Goal: Information Seeking & Learning: Learn about a topic

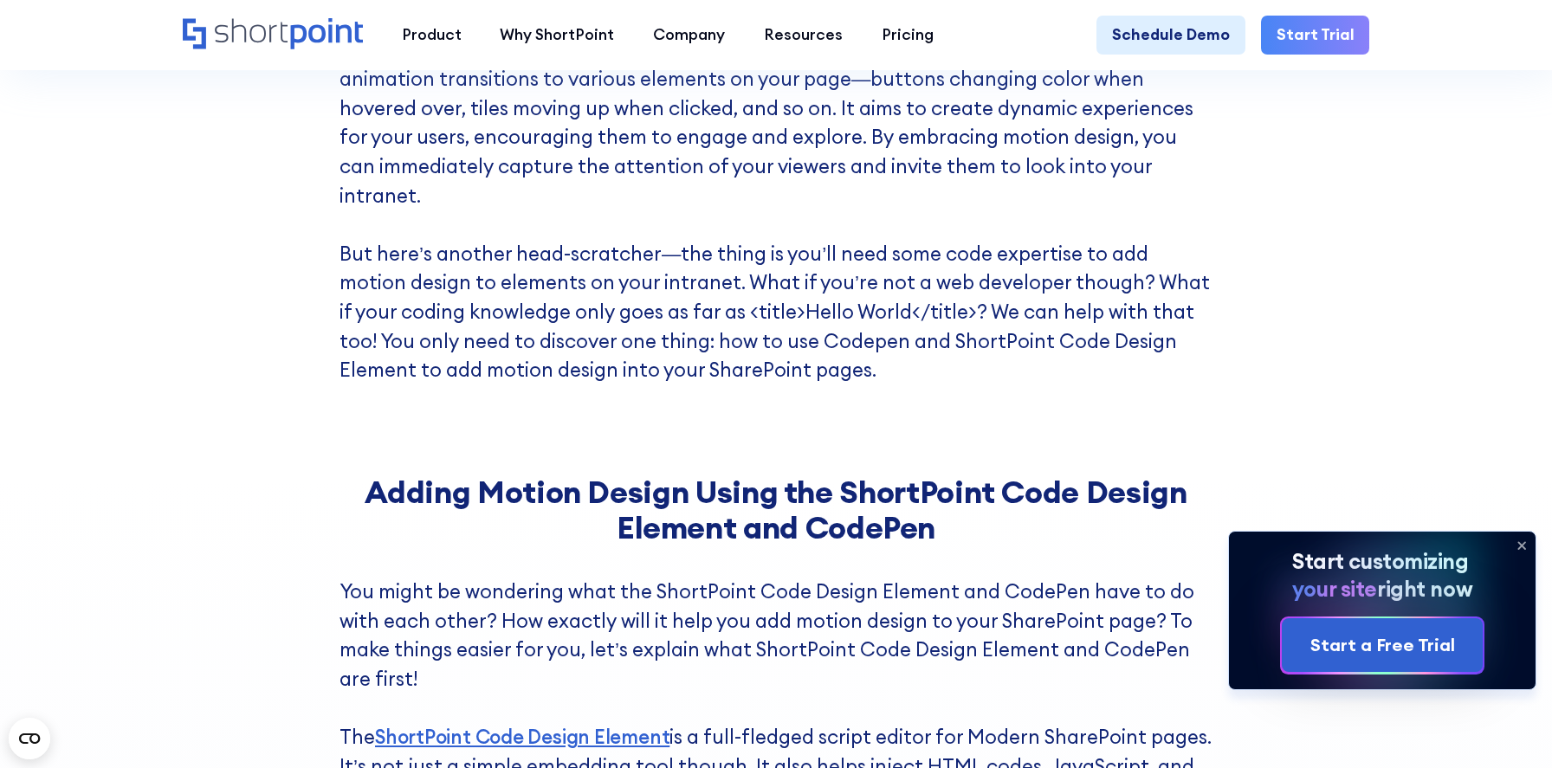
scroll to position [1259, 0]
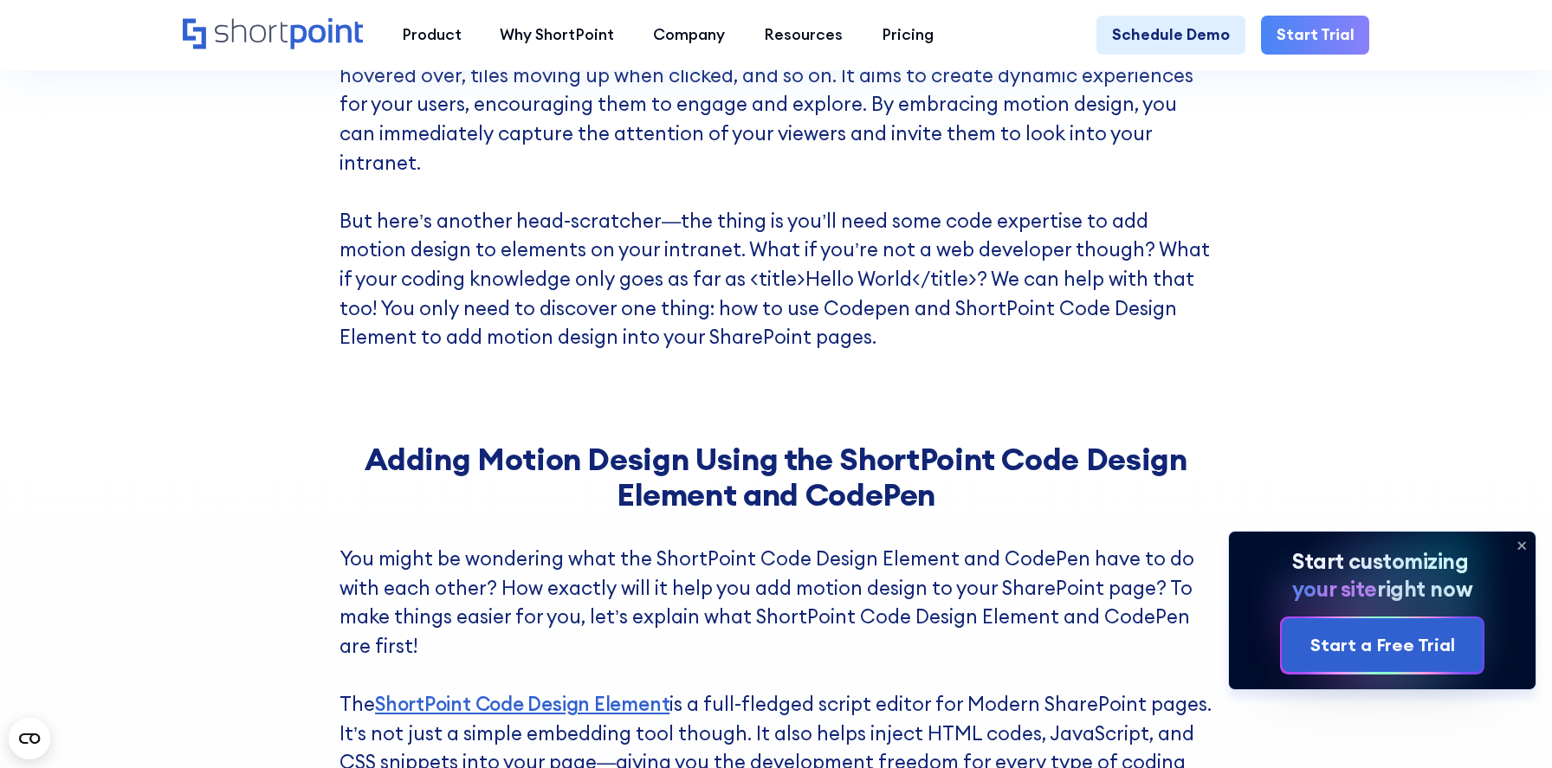
click at [1518, 545] on icon at bounding box center [1522, 546] width 28 height 28
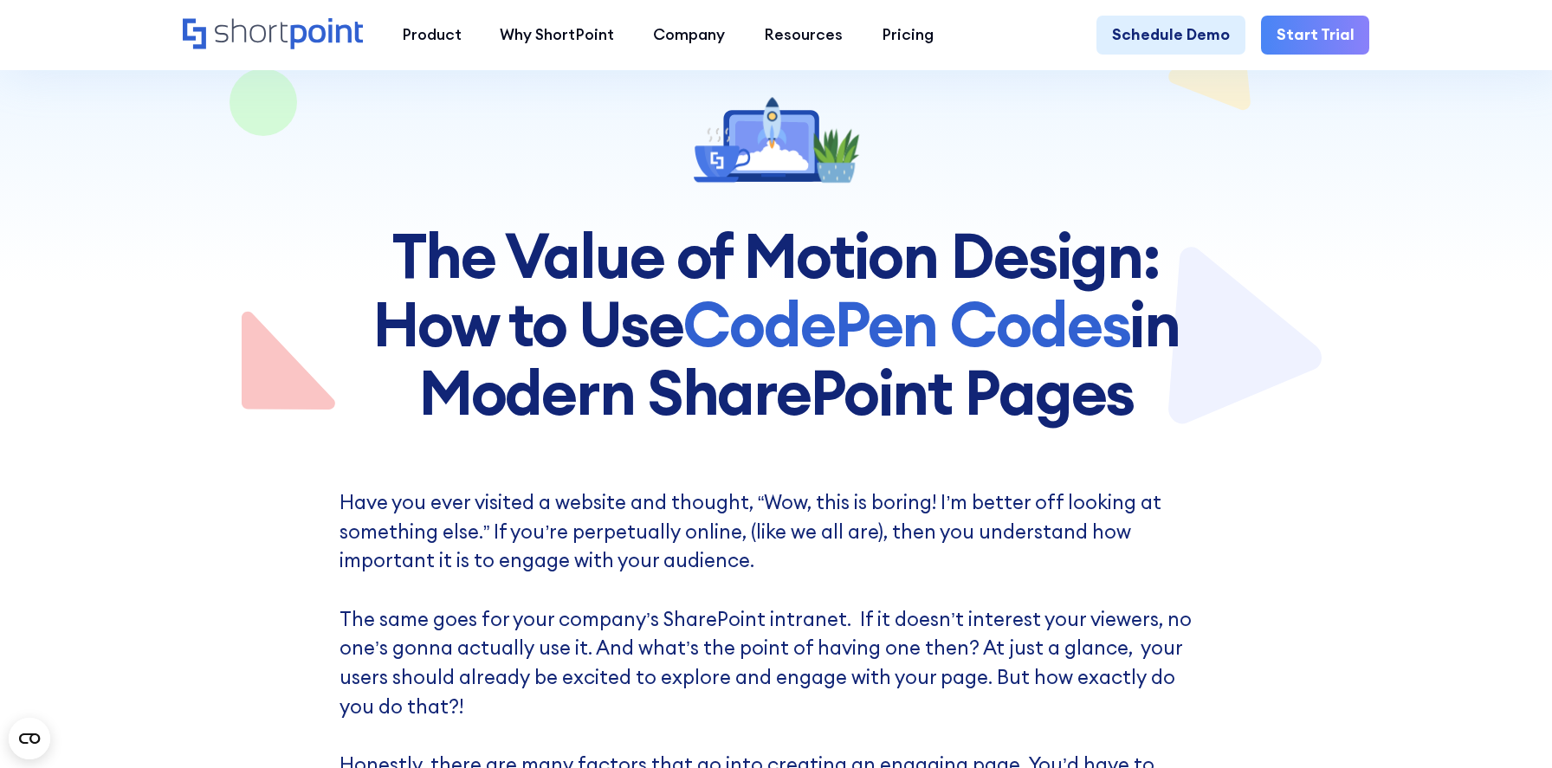
scroll to position [275, 0]
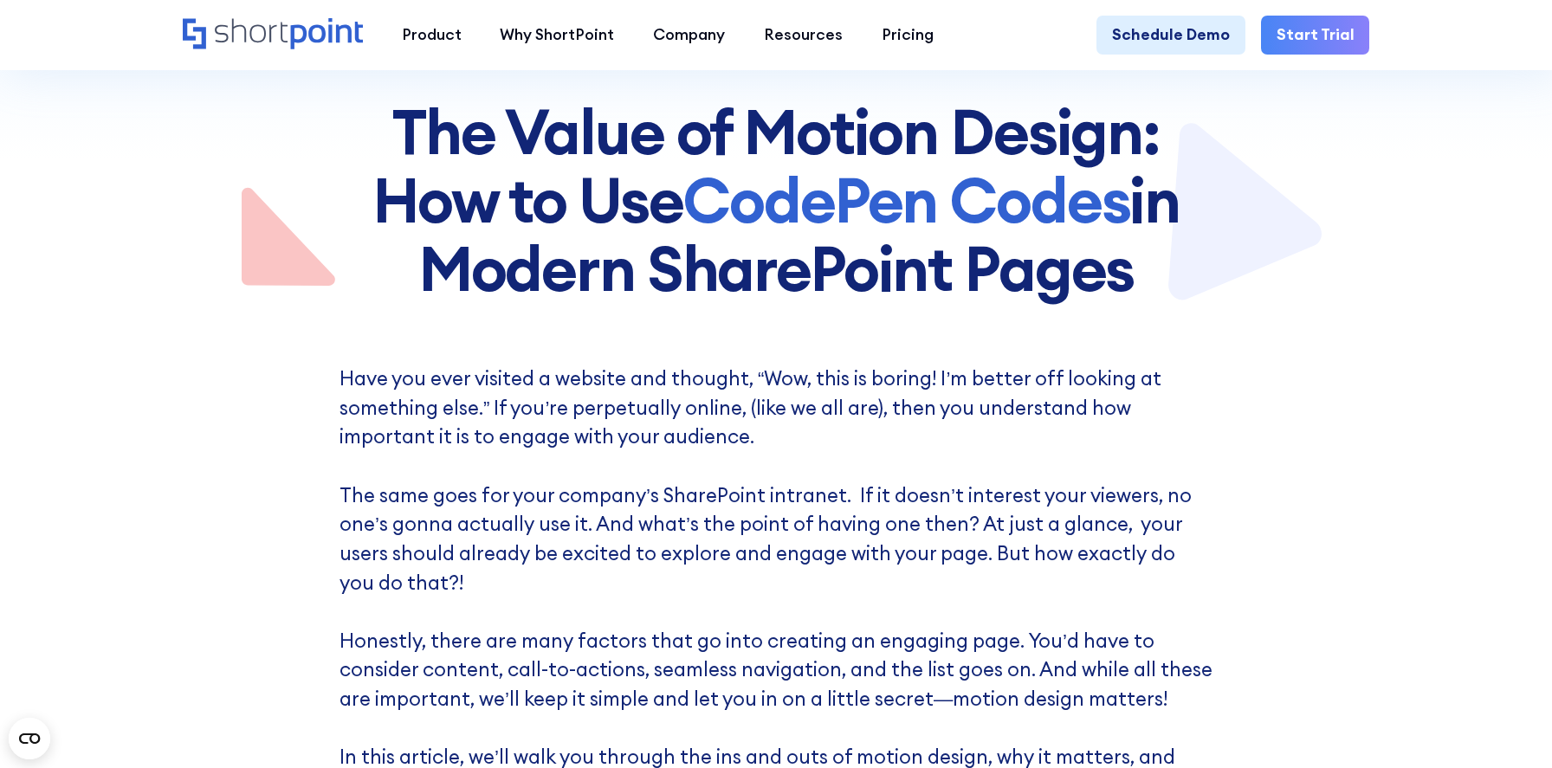
click at [1002, 156] on h1 "The Value of Motion Design: How to Use CodePen Codes in Modern SharePoint Pages" at bounding box center [775, 200] width 931 height 205
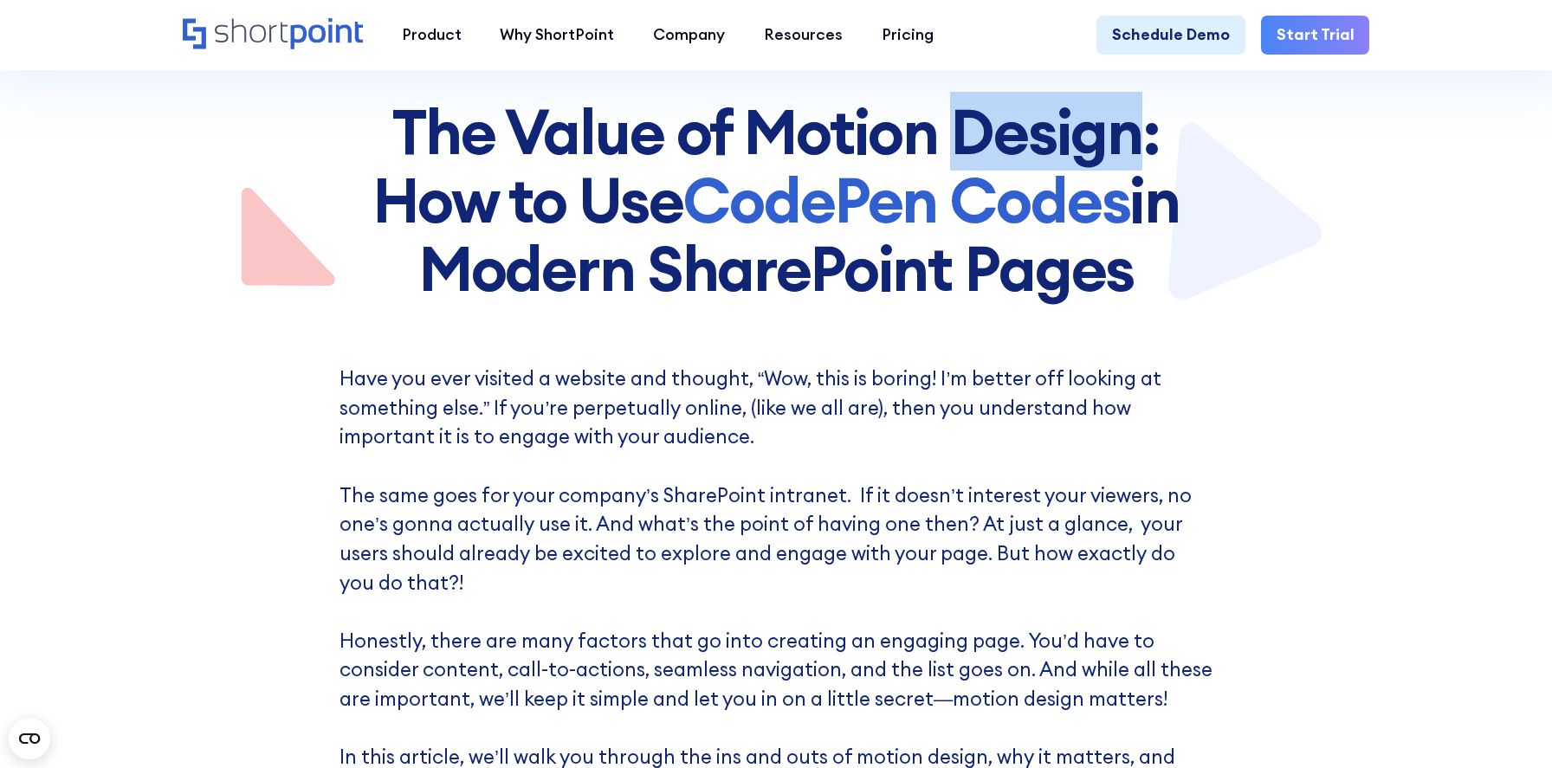
click at [1002, 156] on h1 "The Value of Motion Design: How to Use CodePen Codes in Modern SharePoint Pages" at bounding box center [775, 200] width 931 height 205
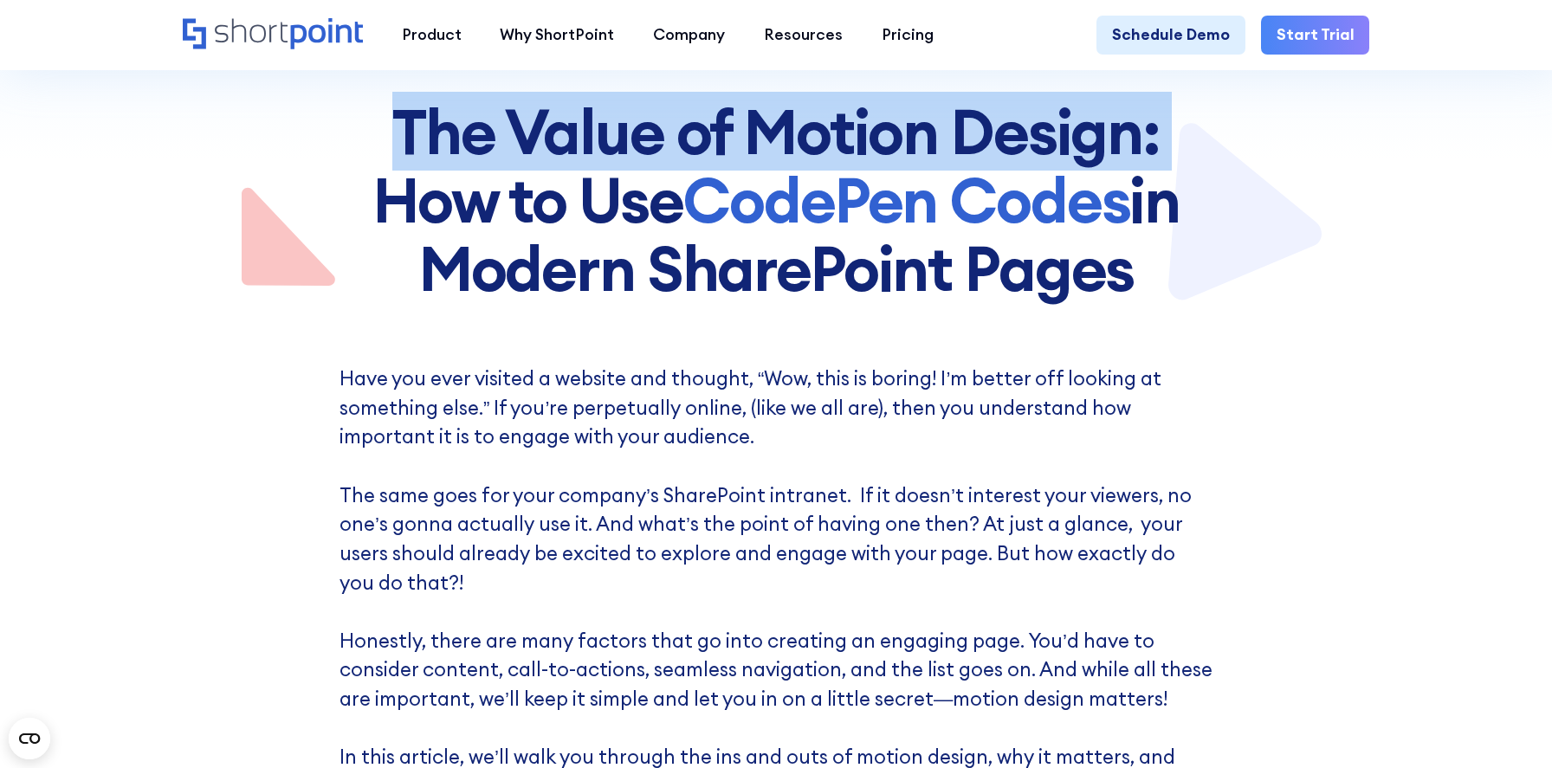
click at [1002, 156] on h1 "The Value of Motion Design: How to Use CodePen Codes in Modern SharePoint Pages" at bounding box center [775, 200] width 931 height 205
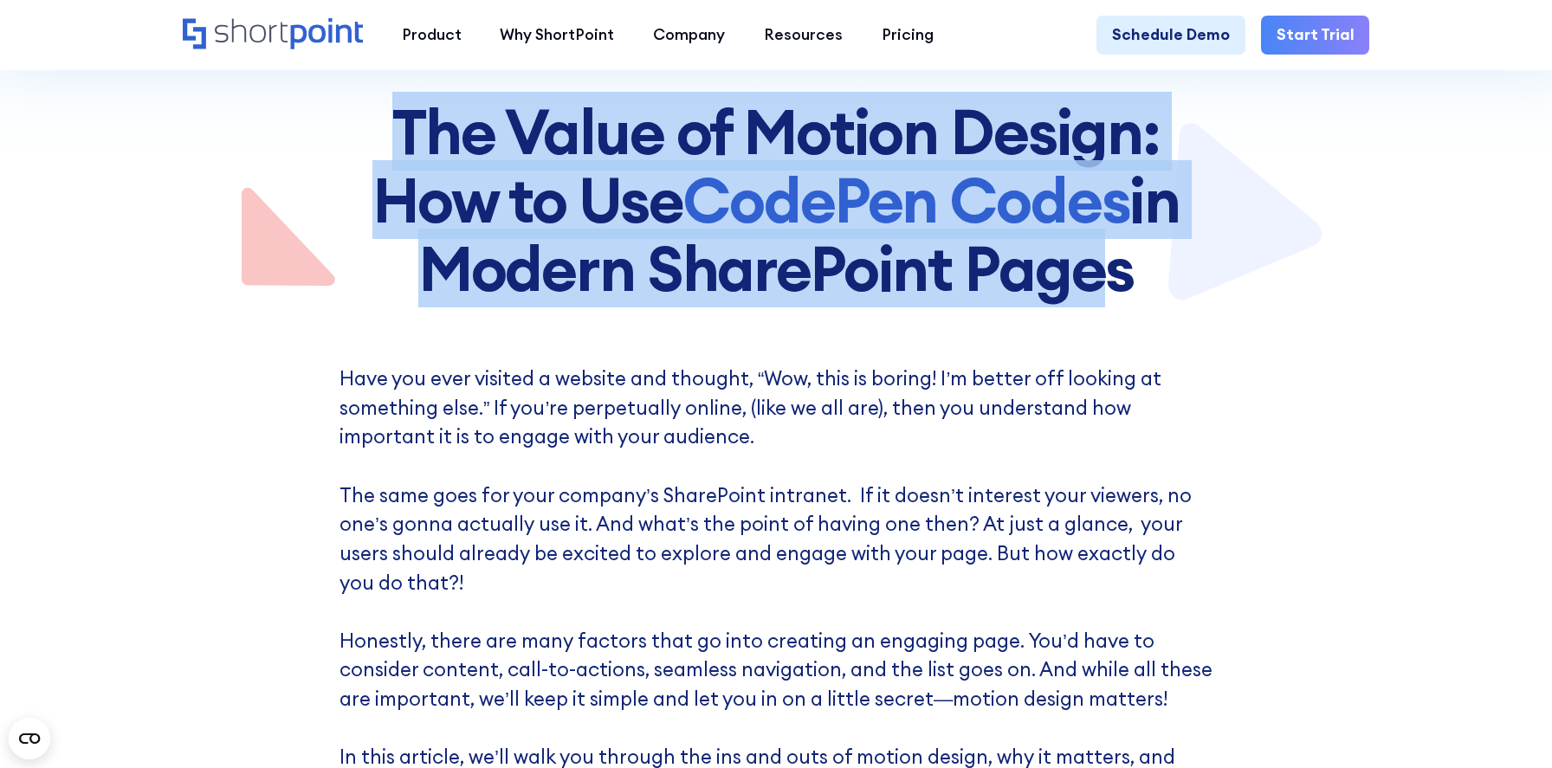
drag, startPoint x: 386, startPoint y: 127, endPoint x: 1074, endPoint y: 255, distance: 700.4
click at [1074, 255] on h1 "The Value of Motion Design: How to Use CodePen Codes in Modern SharePoint Pages" at bounding box center [775, 200] width 931 height 205
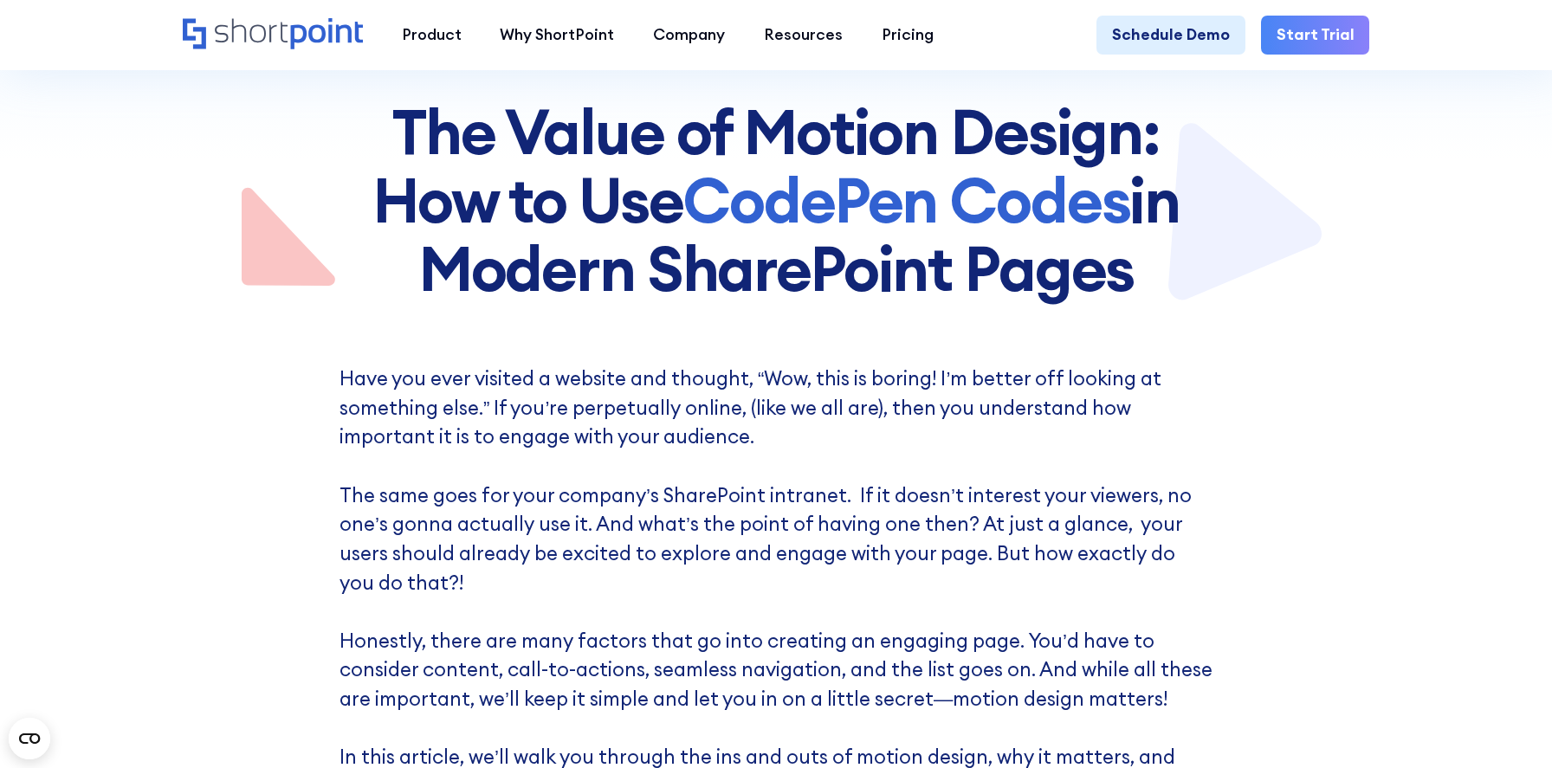
click at [1040, 392] on p "Have you ever visited a website and thought, “Wow, this is boring! I’m better o…" at bounding box center [776, 598] width 873 height 466
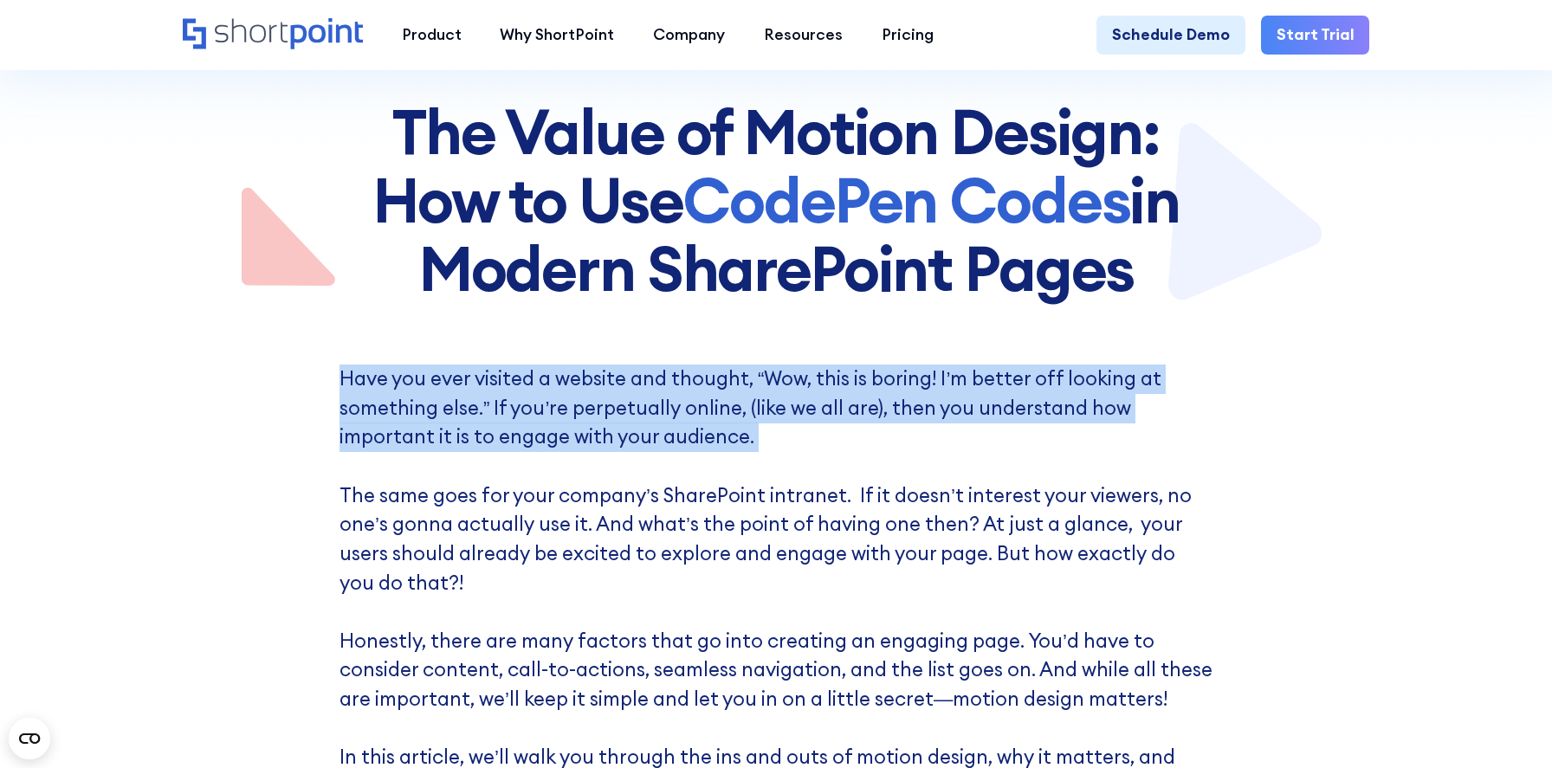
click at [1040, 392] on p "Have you ever visited a website and thought, “Wow, this is boring! I’m better o…" at bounding box center [776, 598] width 873 height 466
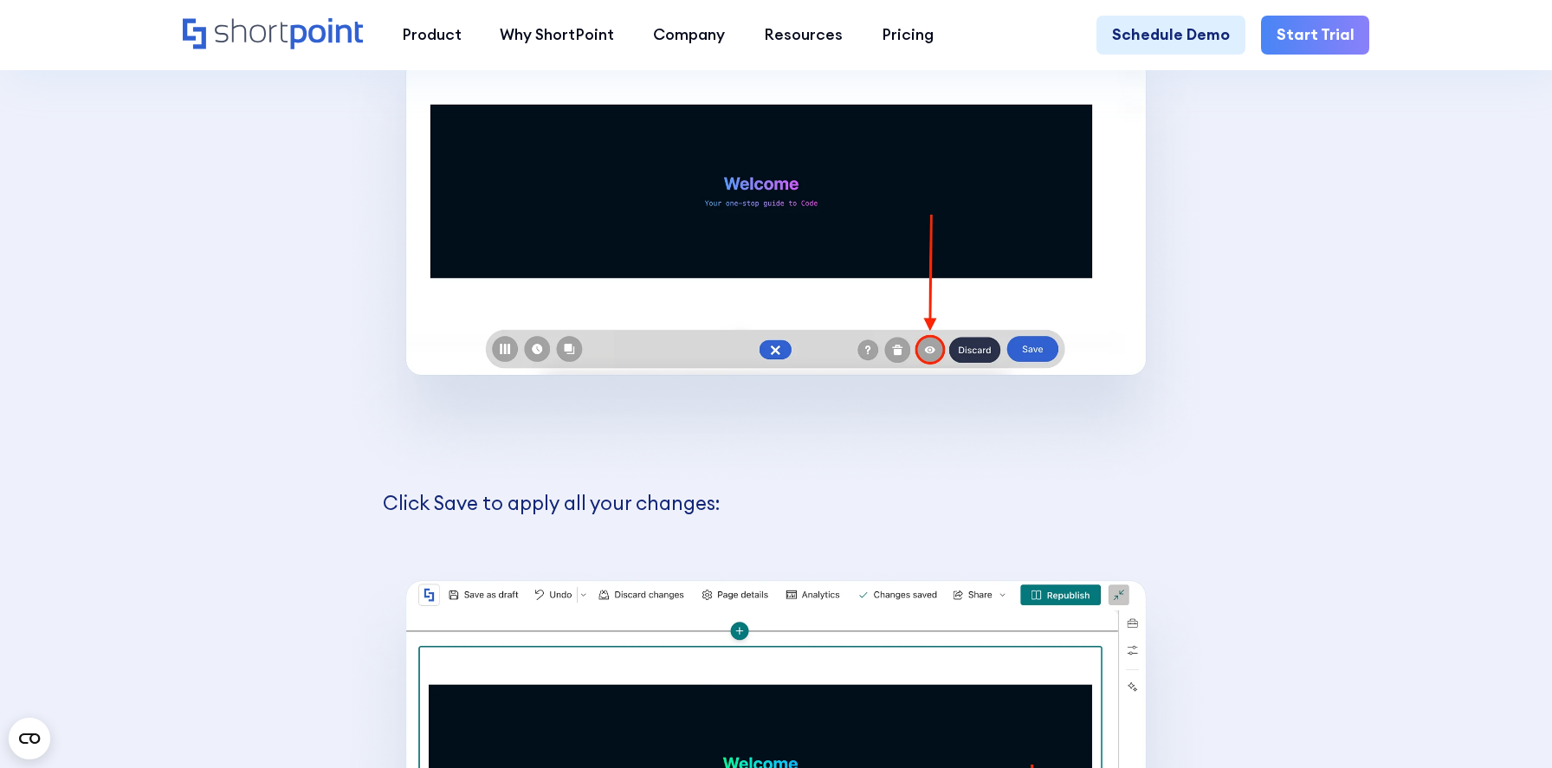
scroll to position [7039, 0]
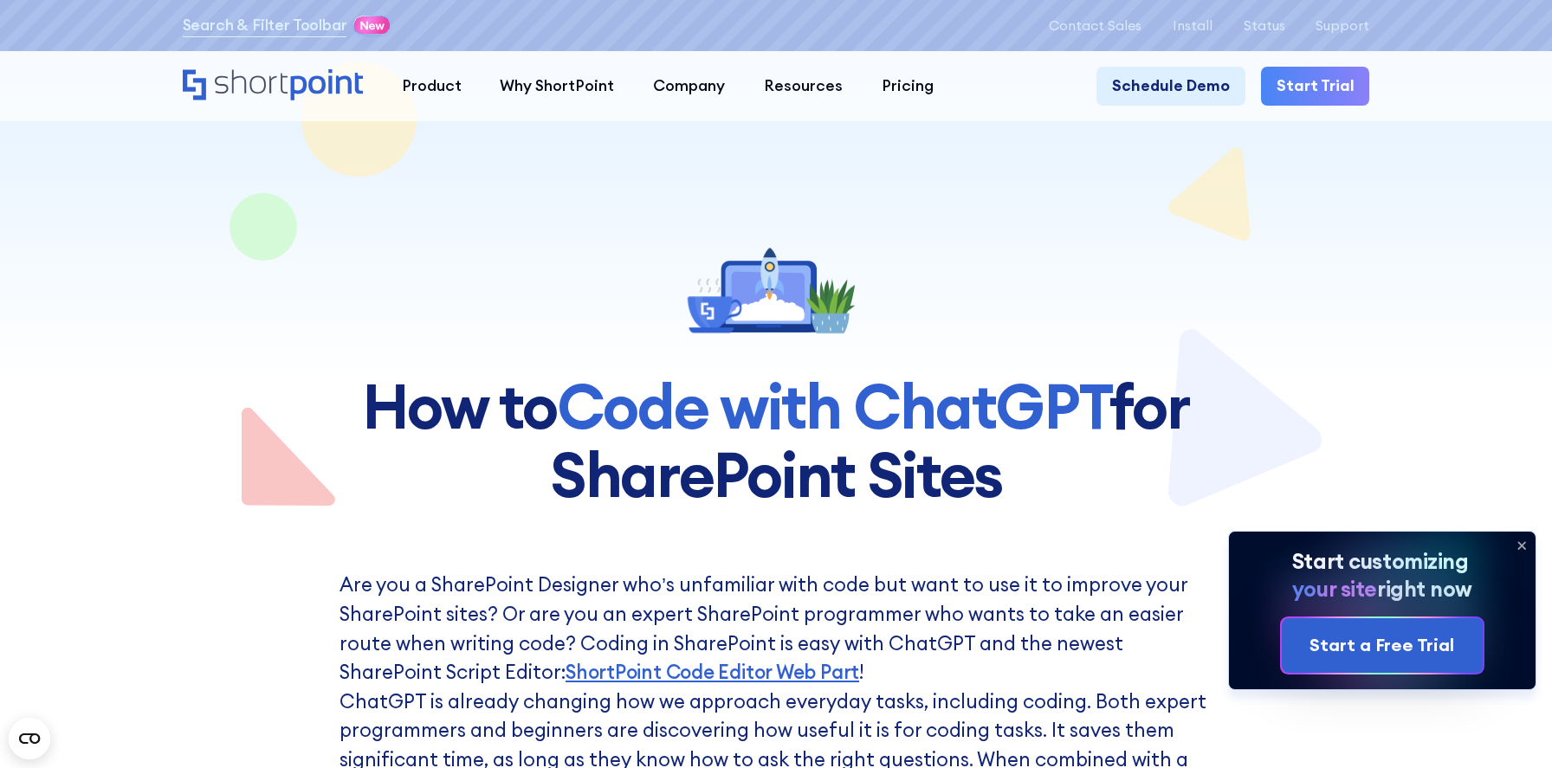
click at [1195, 213] on div at bounding box center [777, 254] width 1188 height 509
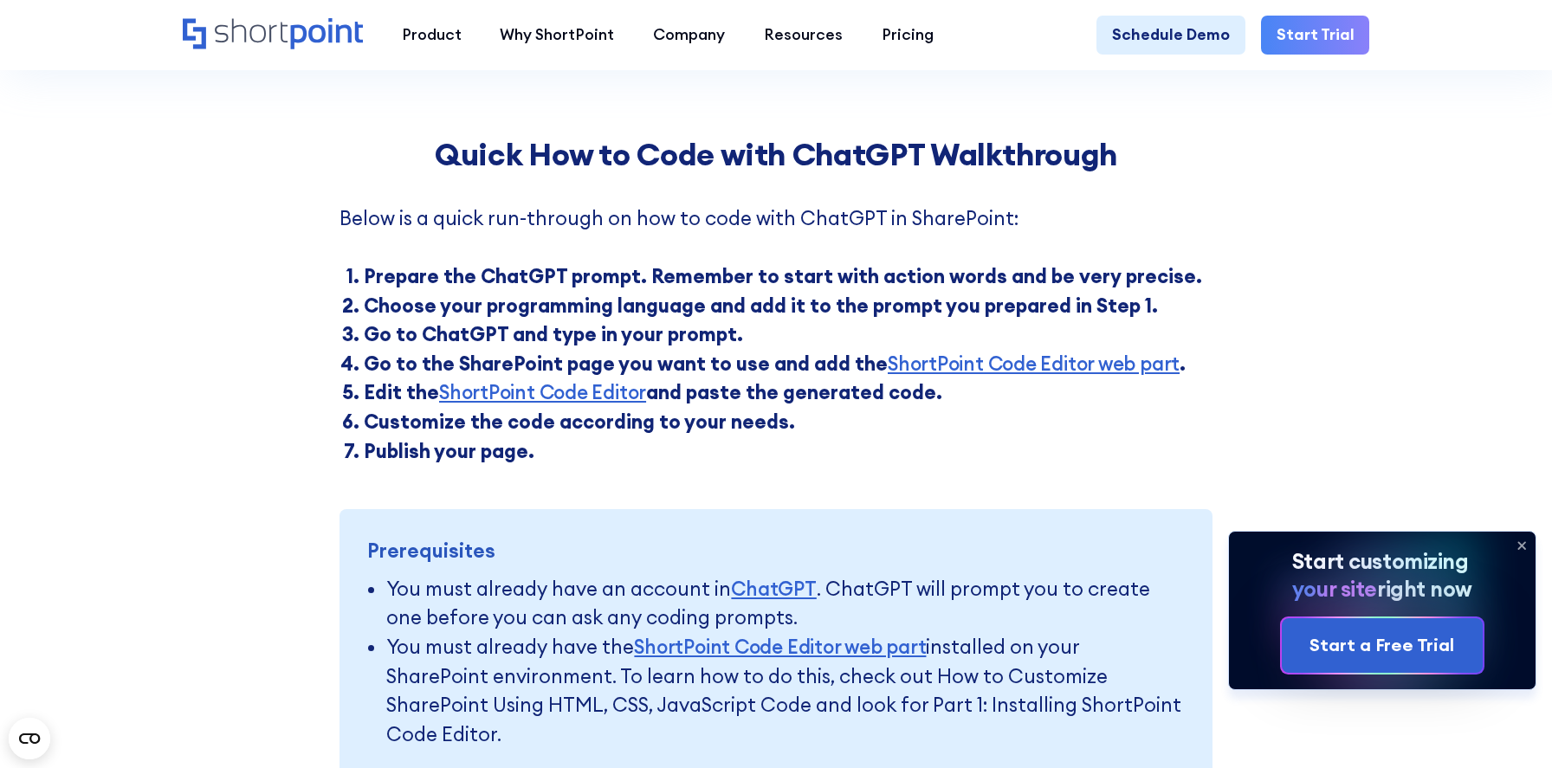
scroll to position [846, 0]
